Goal: Task Accomplishment & Management: Use online tool/utility

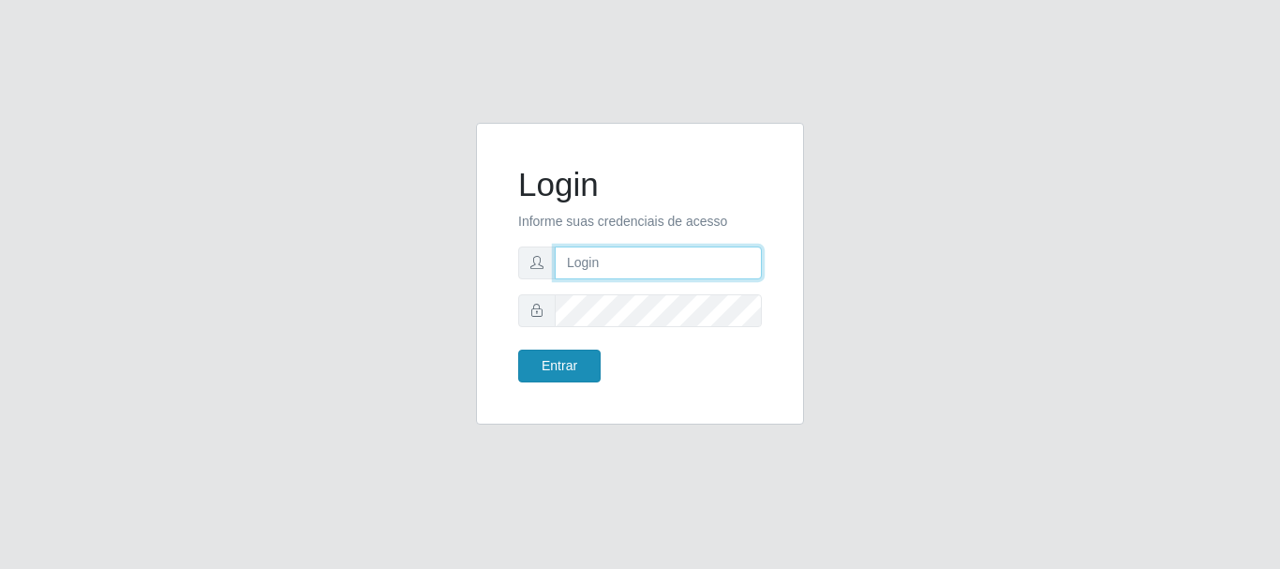
type input "[EMAIL_ADDRESS][DOMAIN_NAME]"
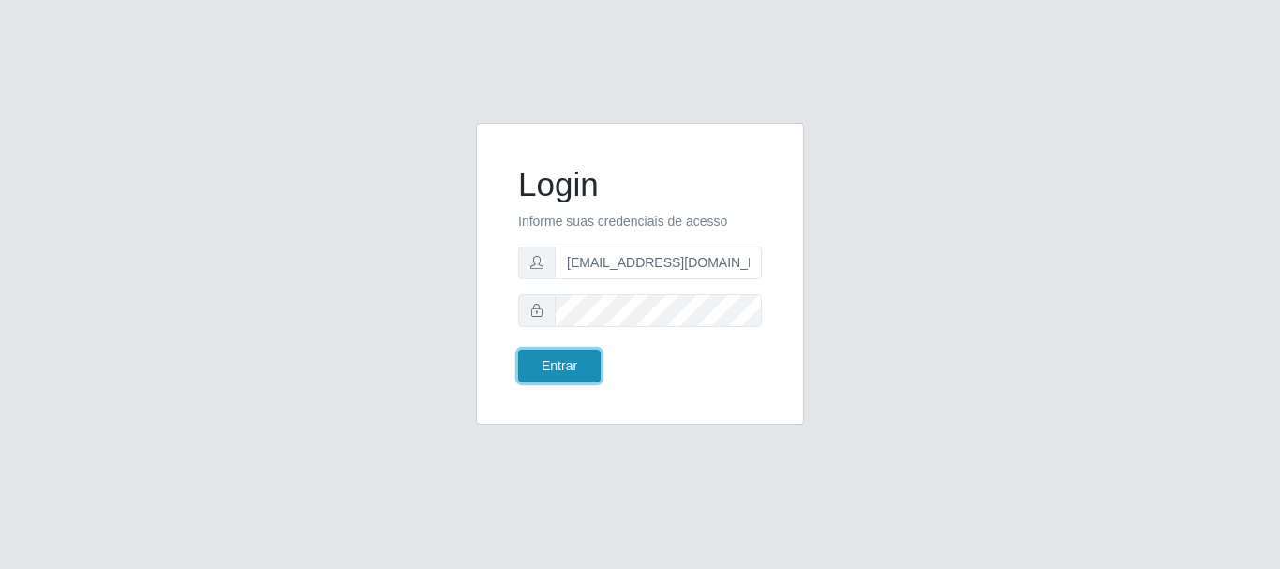
click at [588, 374] on button "Entrar" at bounding box center [559, 365] width 82 height 33
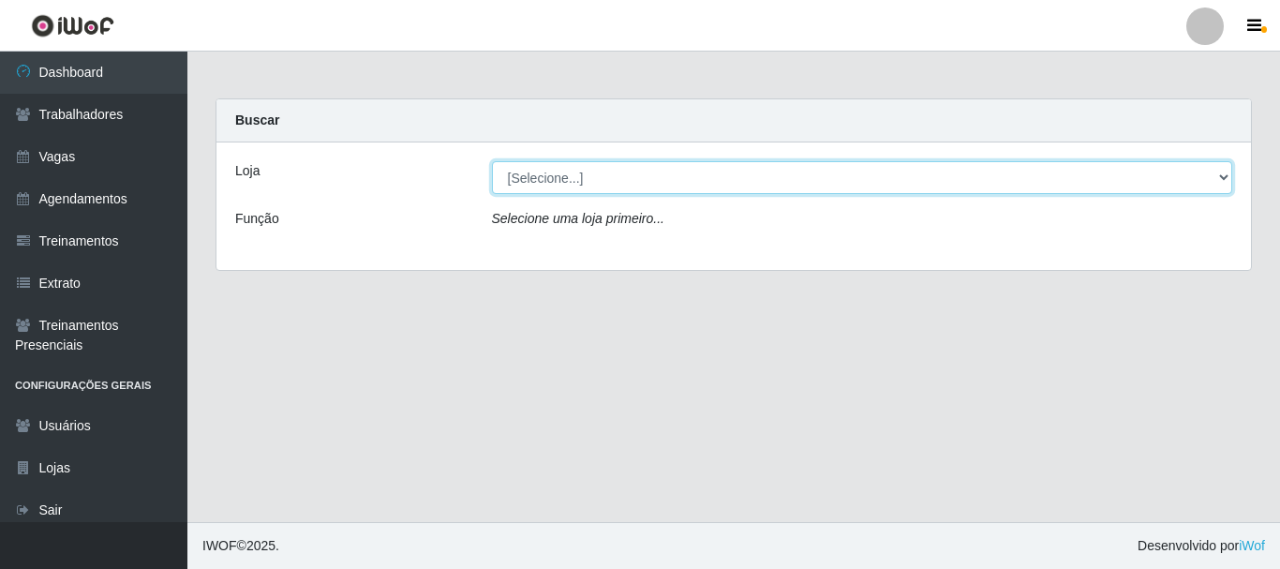
click at [600, 182] on select "[Selecione...] SuperShow - Asa Norte" at bounding box center [862, 177] width 741 height 33
select select "71"
click at [492, 161] on select "[Selecione...] SuperShow - Asa Norte" at bounding box center [862, 177] width 741 height 33
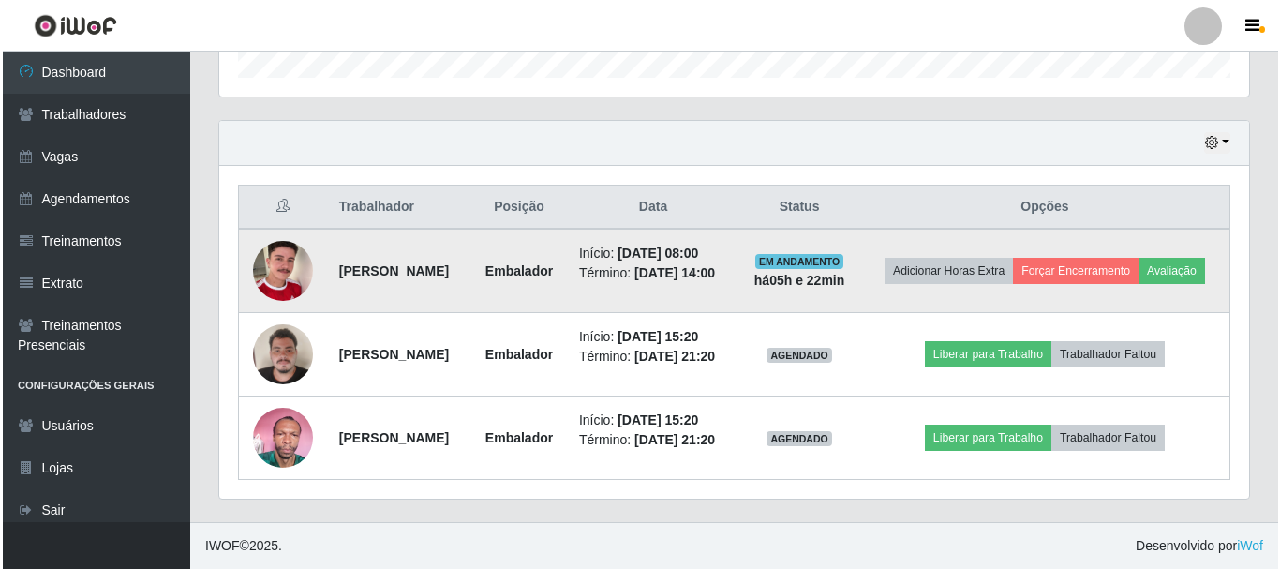
scroll to position [600, 0]
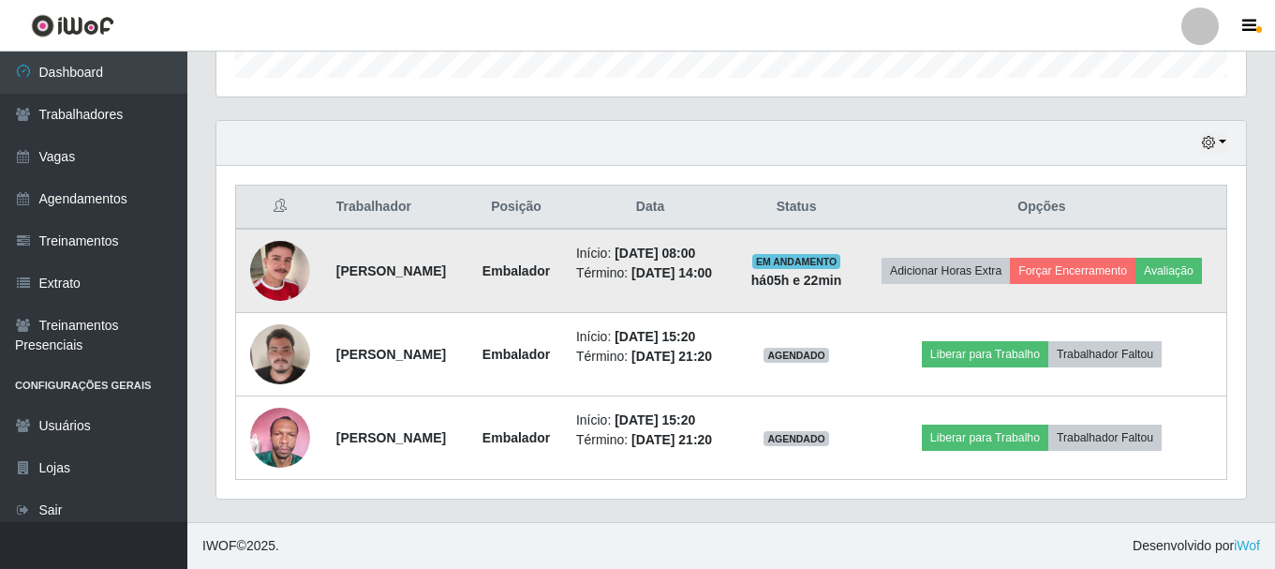
click at [279, 288] on img at bounding box center [280, 270] width 60 height 107
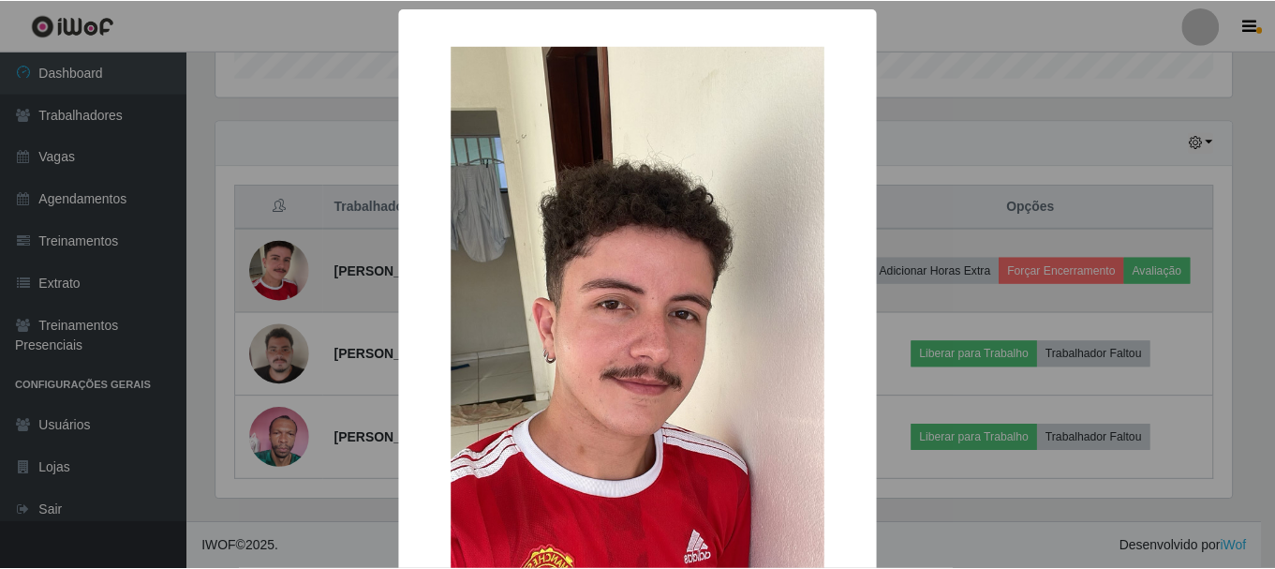
scroll to position [389, 1020]
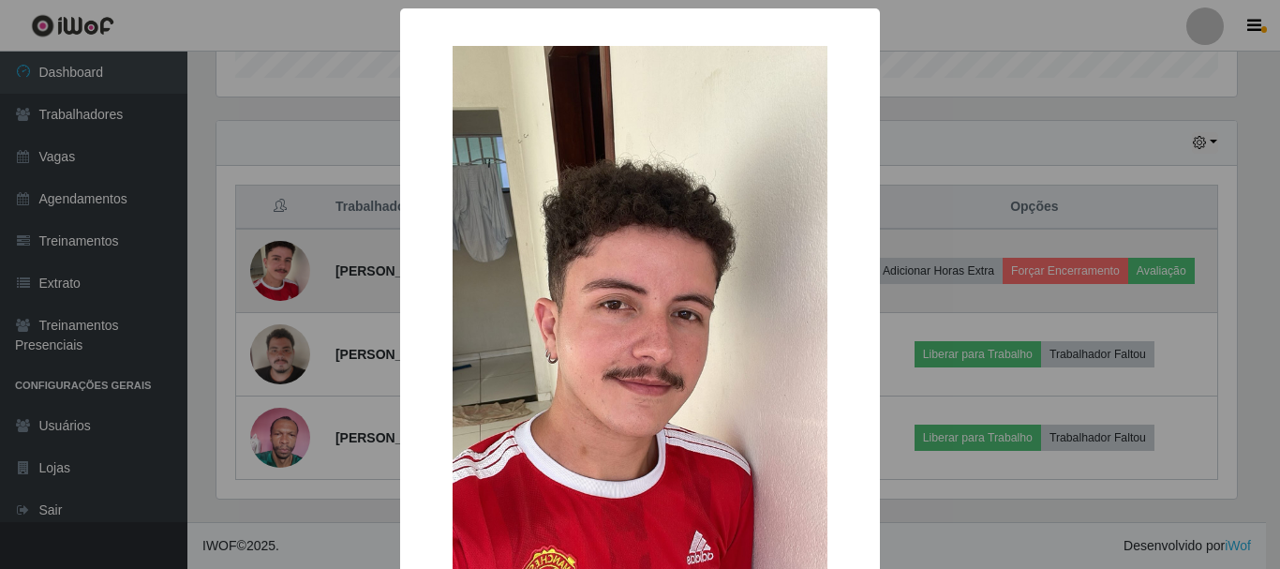
click at [279, 288] on div "× OK Cancel" at bounding box center [640, 284] width 1280 height 569
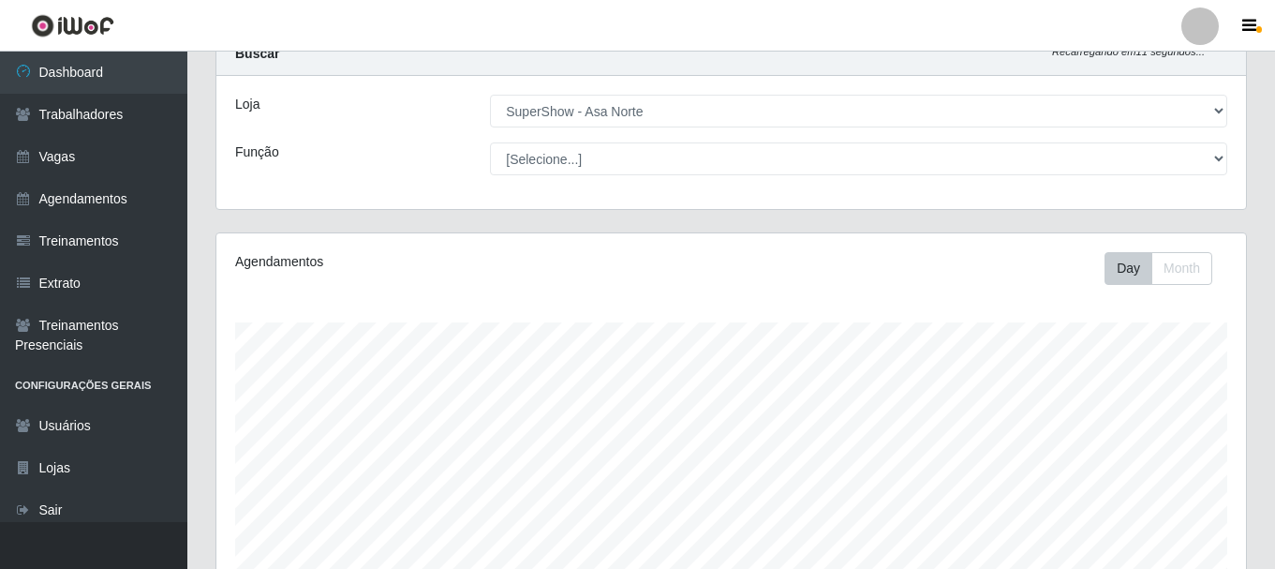
scroll to position [0, 0]
